Goal: Task Accomplishment & Management: Use online tool/utility

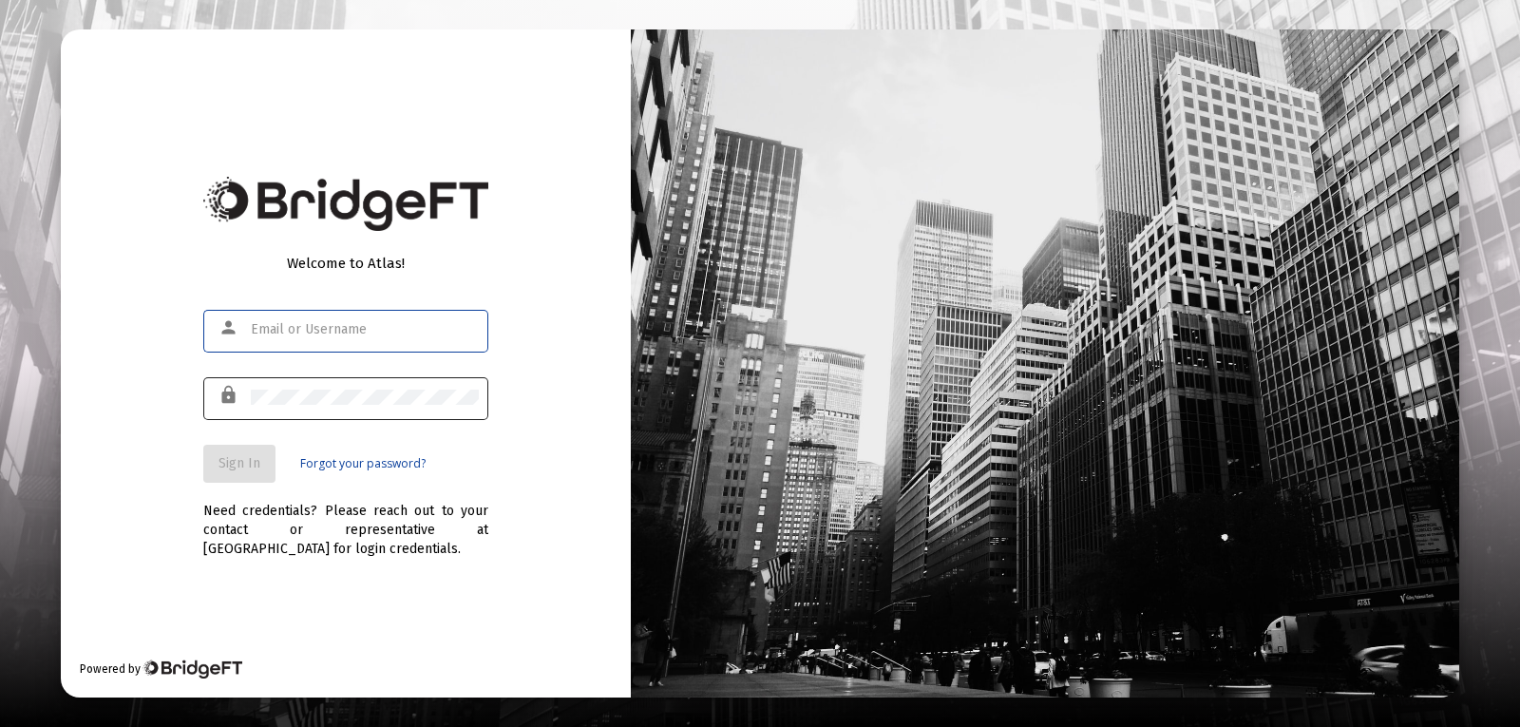
type input "[PERSON_NAME][EMAIL_ADDRESS][PERSON_NAME][DOMAIN_NAME]"
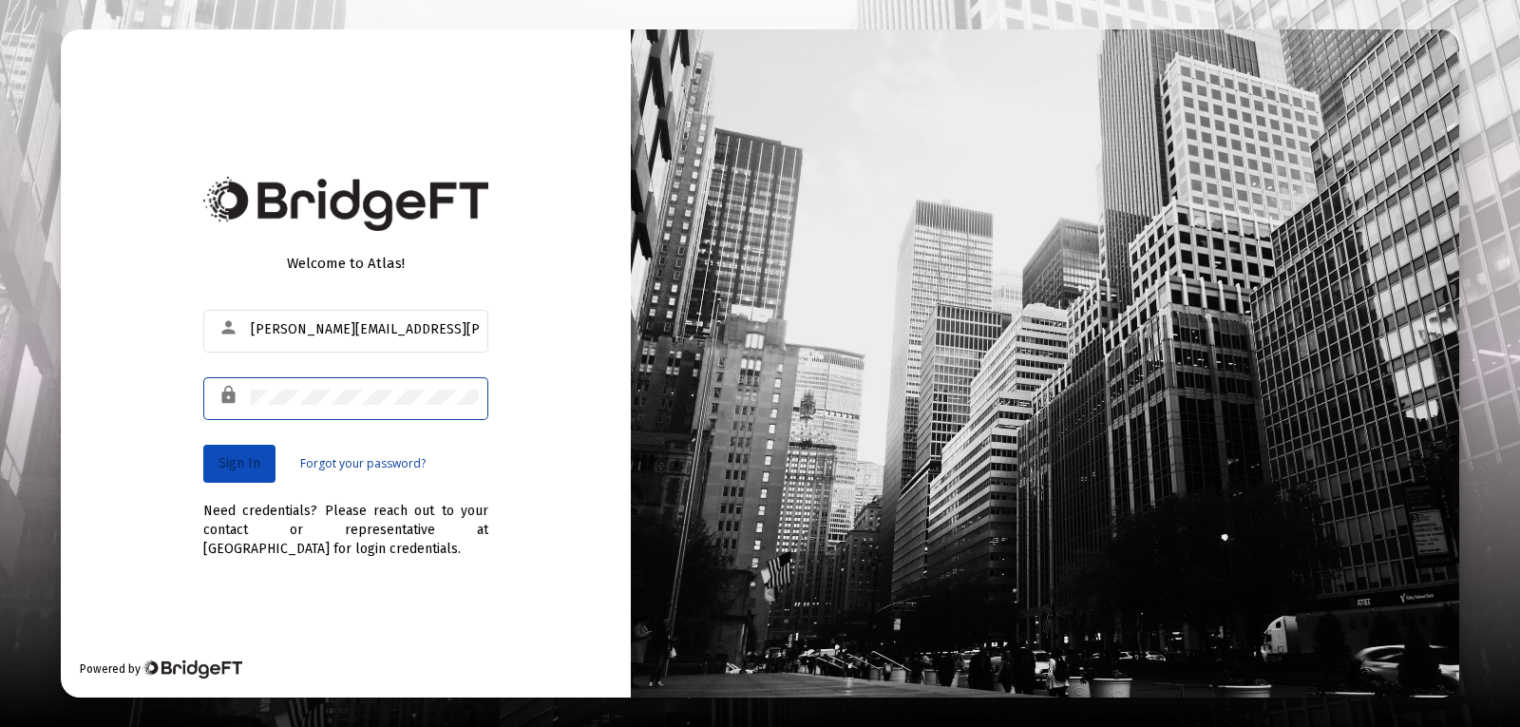
click at [238, 456] on span "Sign In" at bounding box center [240, 463] width 42 height 16
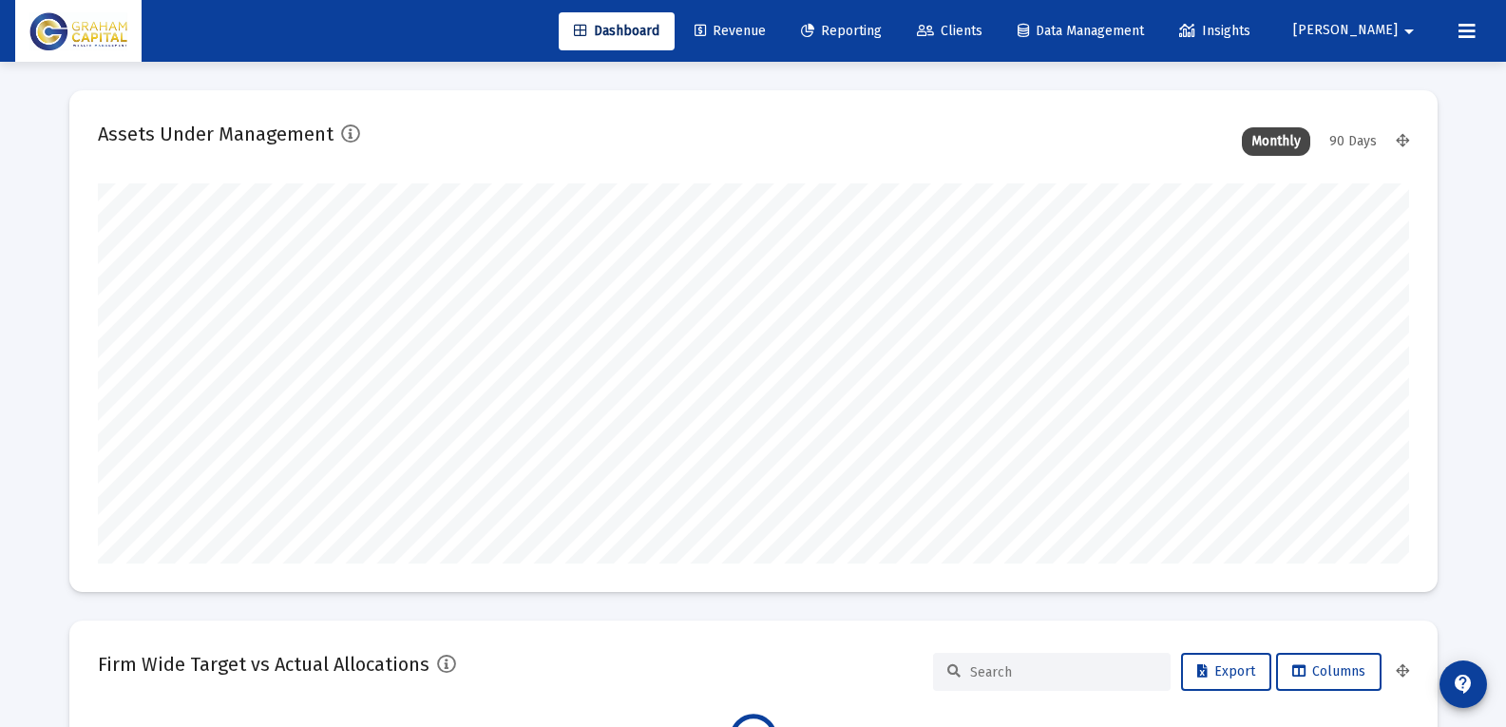
scroll to position [380, 706]
click at [982, 34] on span "Clients" at bounding box center [950, 31] width 66 height 16
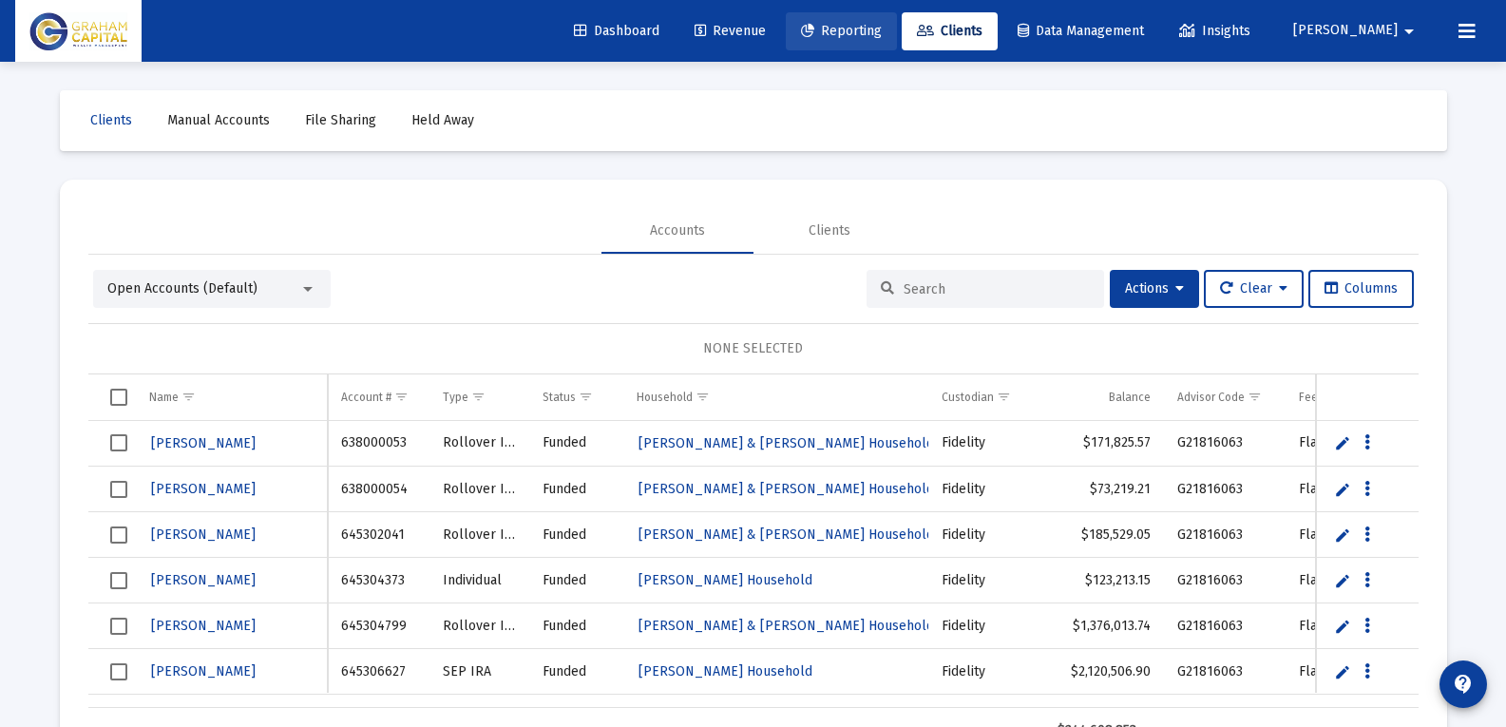
click at [882, 28] on span "Reporting" at bounding box center [841, 31] width 81 height 16
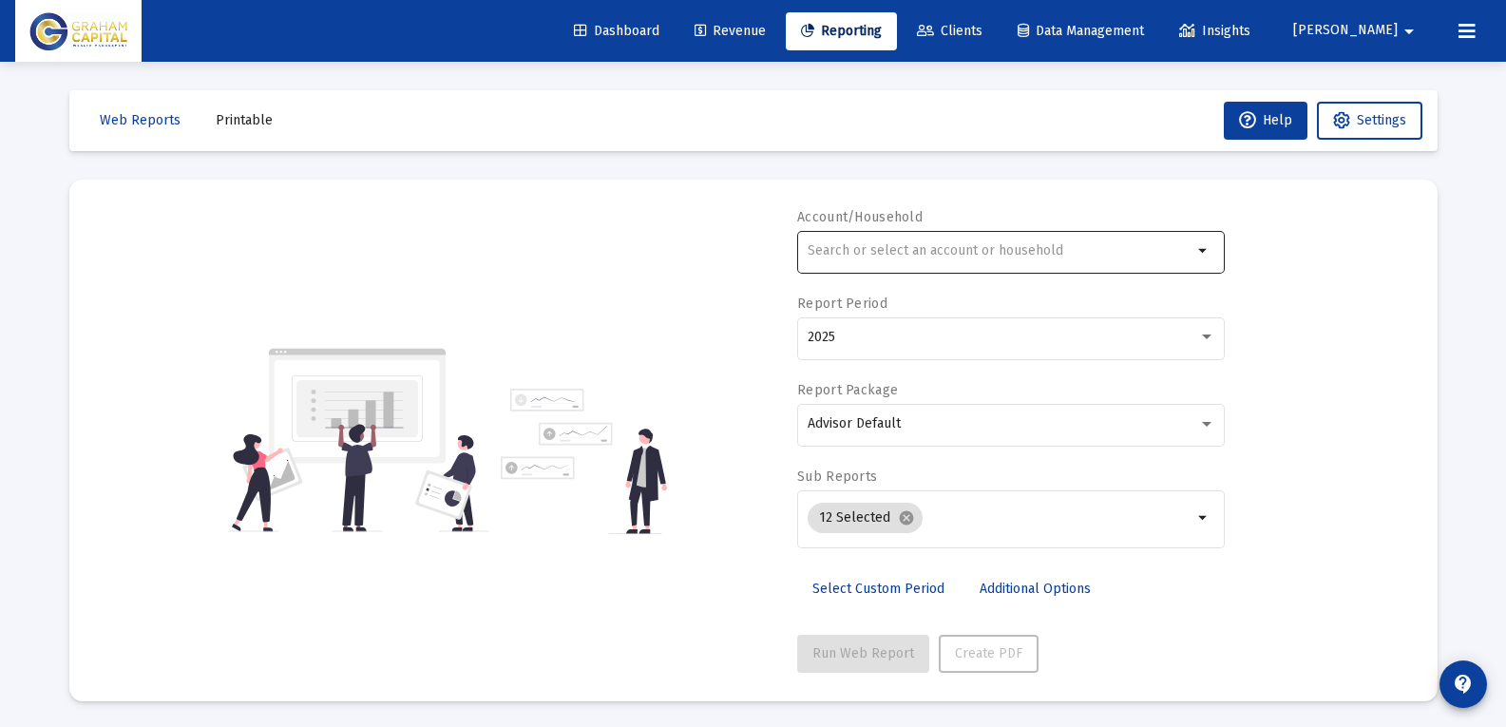
click at [903, 254] on input "text" at bounding box center [1000, 250] width 385 height 15
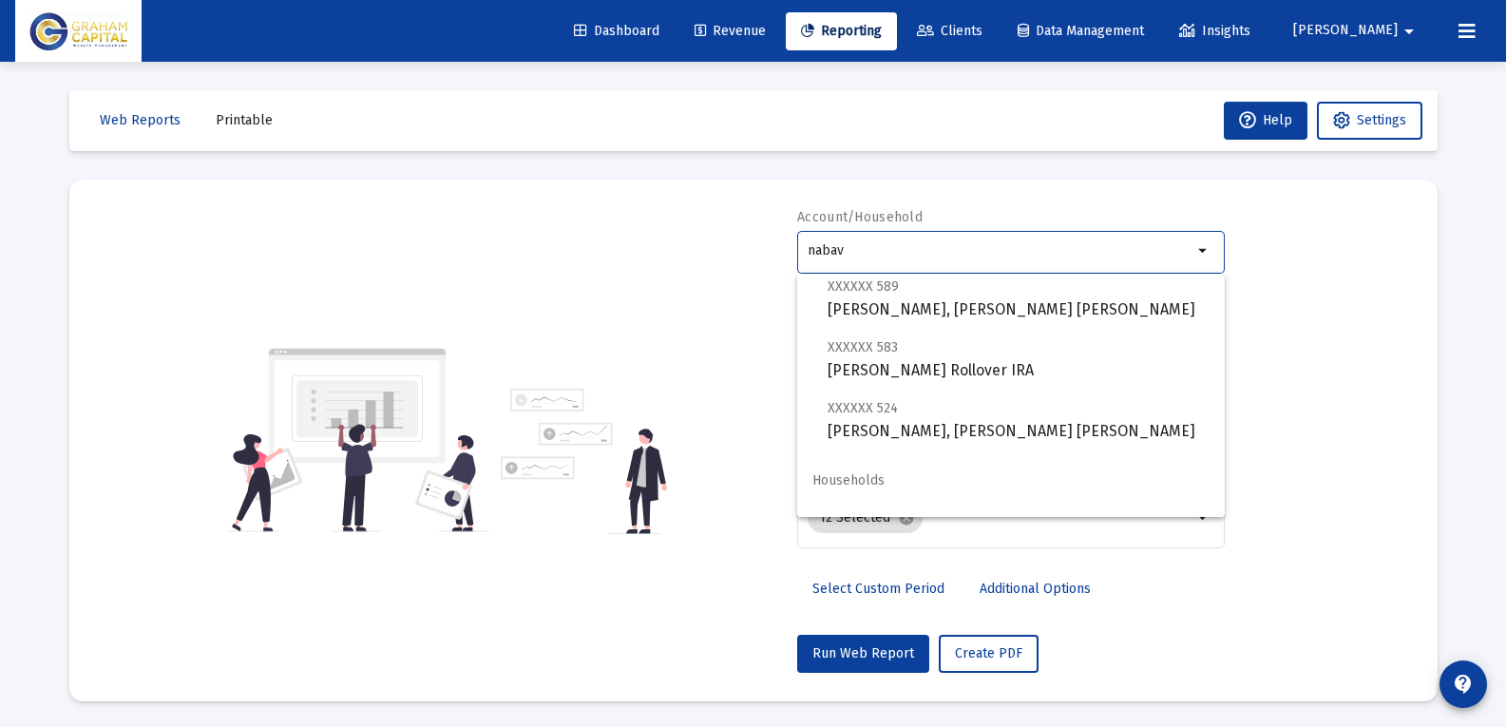
scroll to position [258, 0]
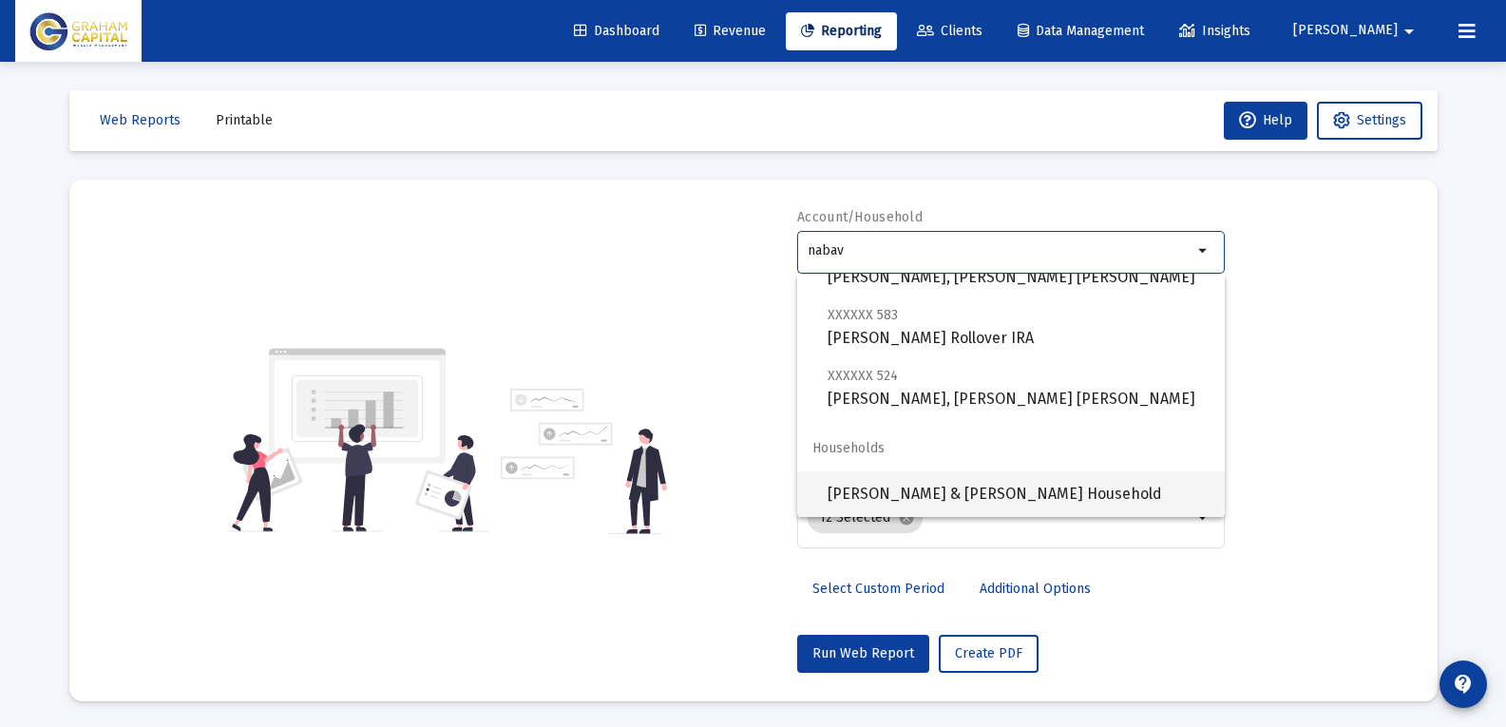
click at [962, 504] on span "[PERSON_NAME] & [PERSON_NAME] Household" at bounding box center [1019, 494] width 382 height 46
type input "[PERSON_NAME] & [PERSON_NAME] Household"
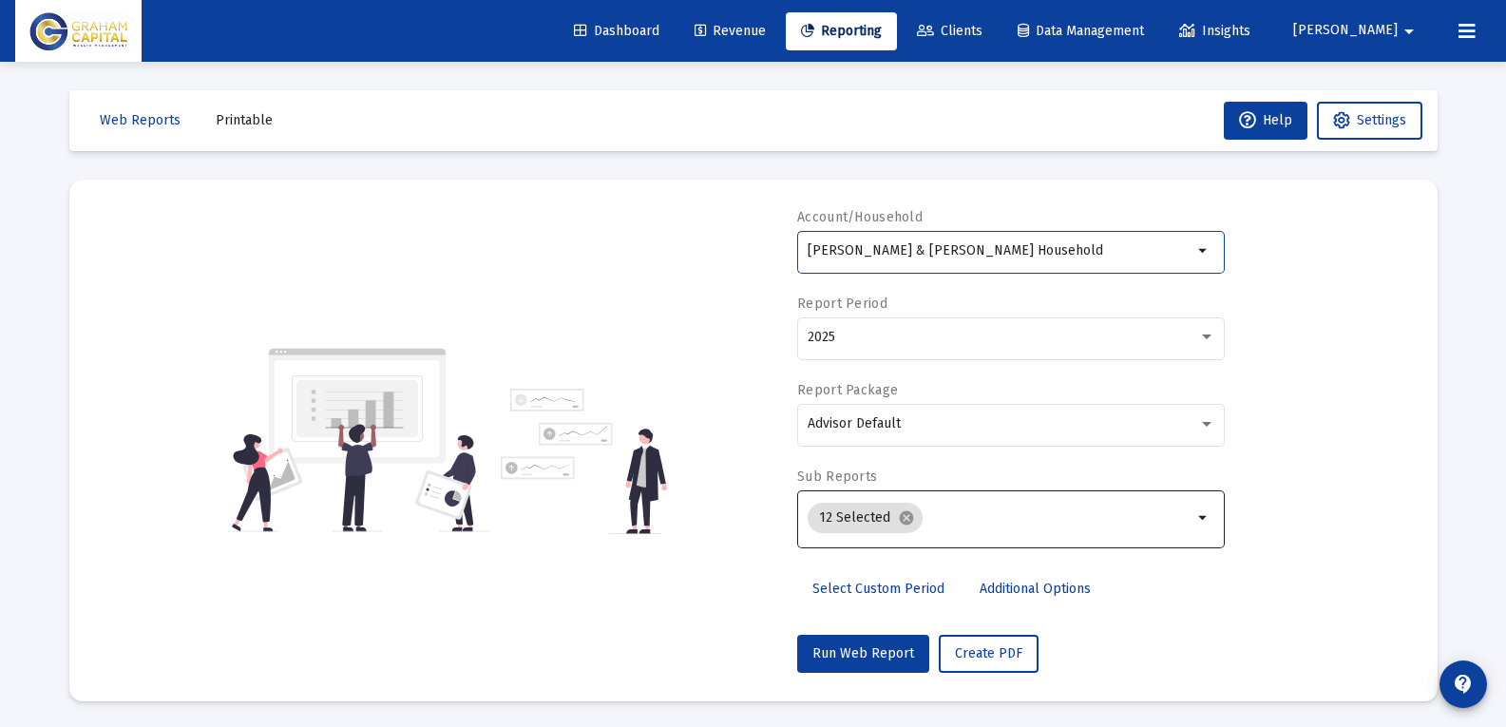
scroll to position [3, 0]
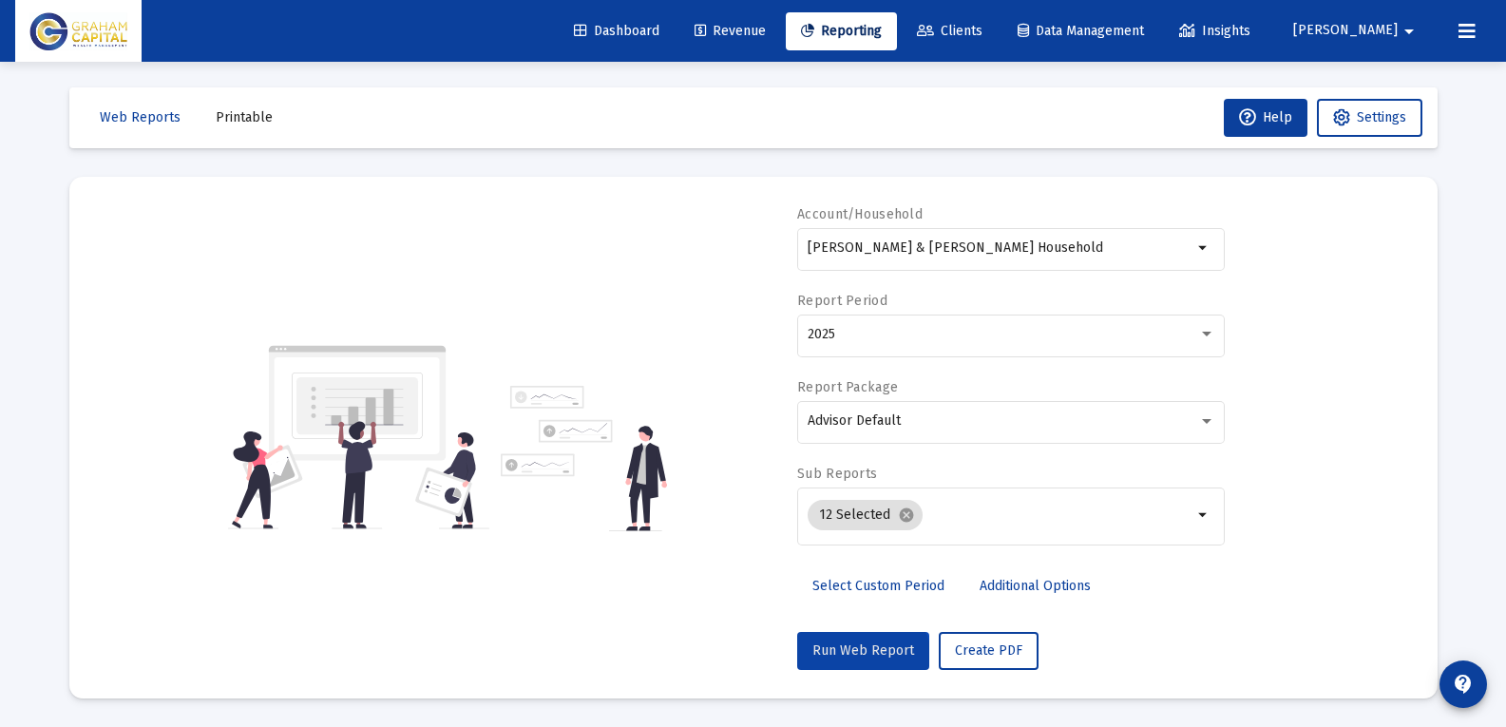
click at [860, 661] on button "Run Web Report" at bounding box center [863, 651] width 132 height 38
select select "View all"
